Goal: Information Seeking & Learning: Check status

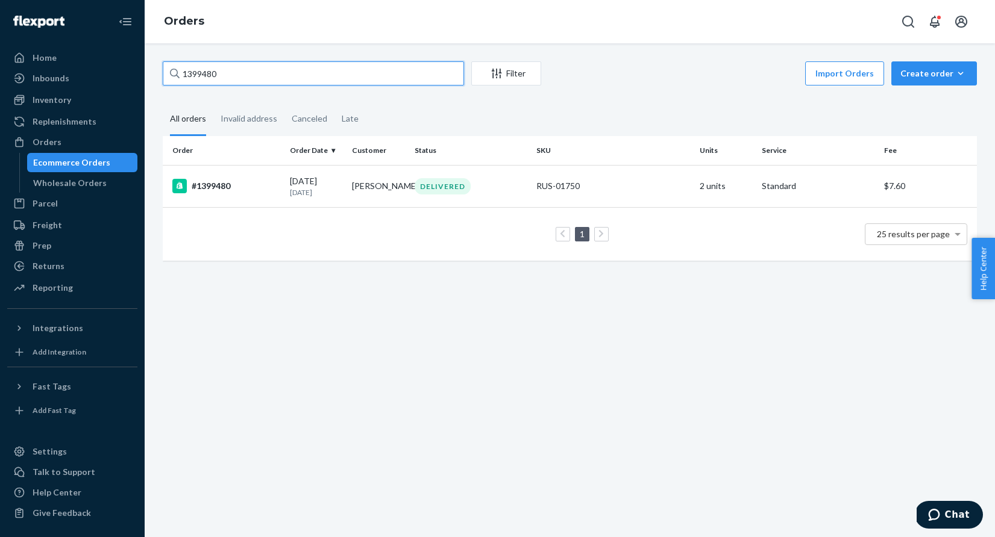
drag, startPoint x: 240, startPoint y: 77, endPoint x: 173, endPoint y: 76, distance: 66.9
click at [173, 76] on div "1399480" at bounding box center [313, 73] width 301 height 24
type input "#1394960"
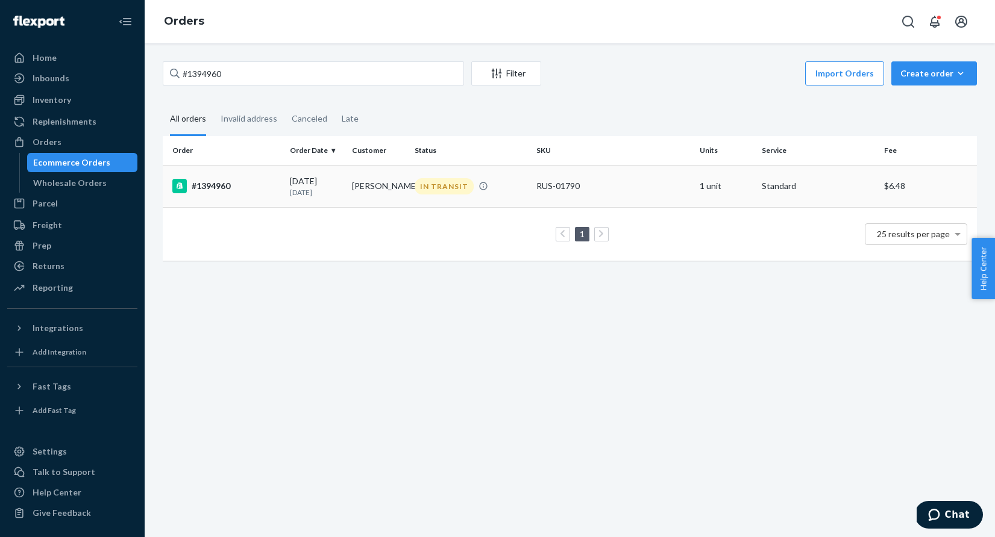
click at [439, 181] on div "IN TRANSIT" at bounding box center [444, 186] width 59 height 16
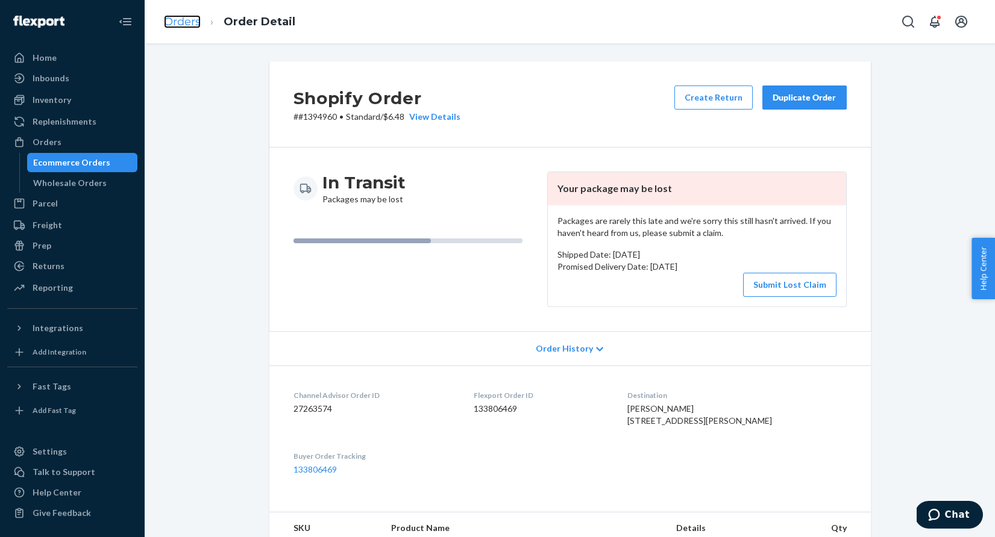
click at [183, 22] on link "Orders" at bounding box center [182, 21] width 37 height 13
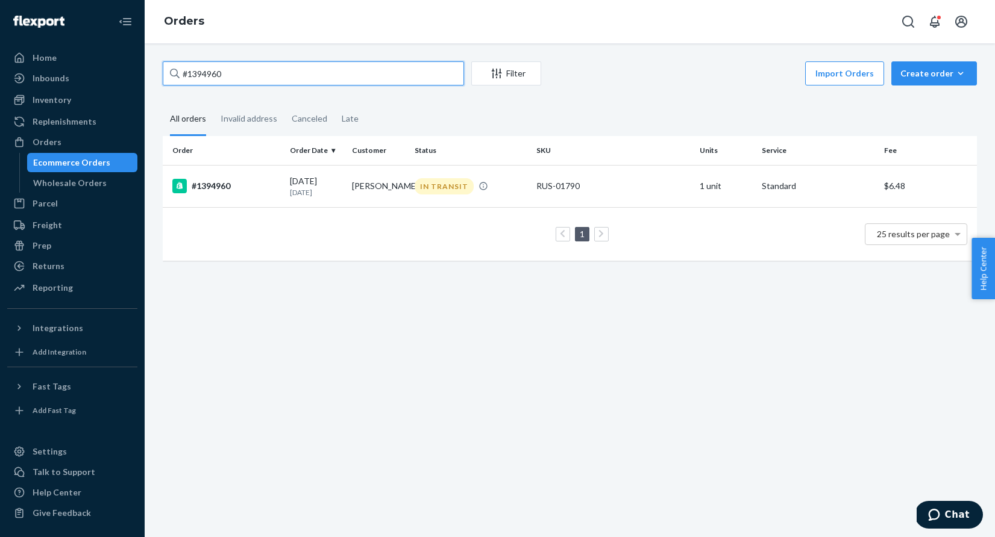
drag, startPoint x: 240, startPoint y: 77, endPoint x: 163, endPoint y: 73, distance: 76.6
click at [163, 73] on input "#1394960" at bounding box center [313, 73] width 301 height 24
paste input "402075"
type input "#1402075"
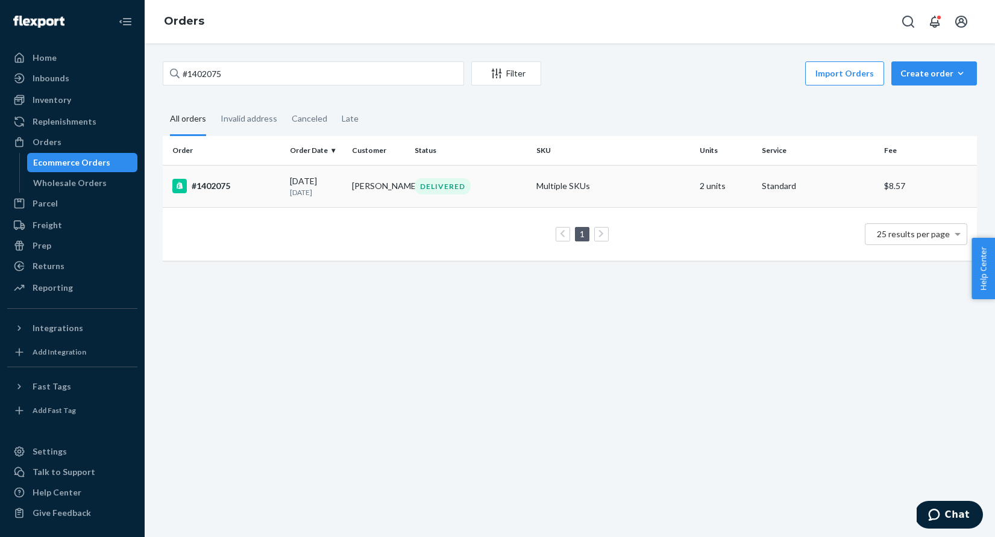
click at [449, 184] on div "DELIVERED" at bounding box center [443, 186] width 56 height 16
